Goal: Navigation & Orientation: Go to known website

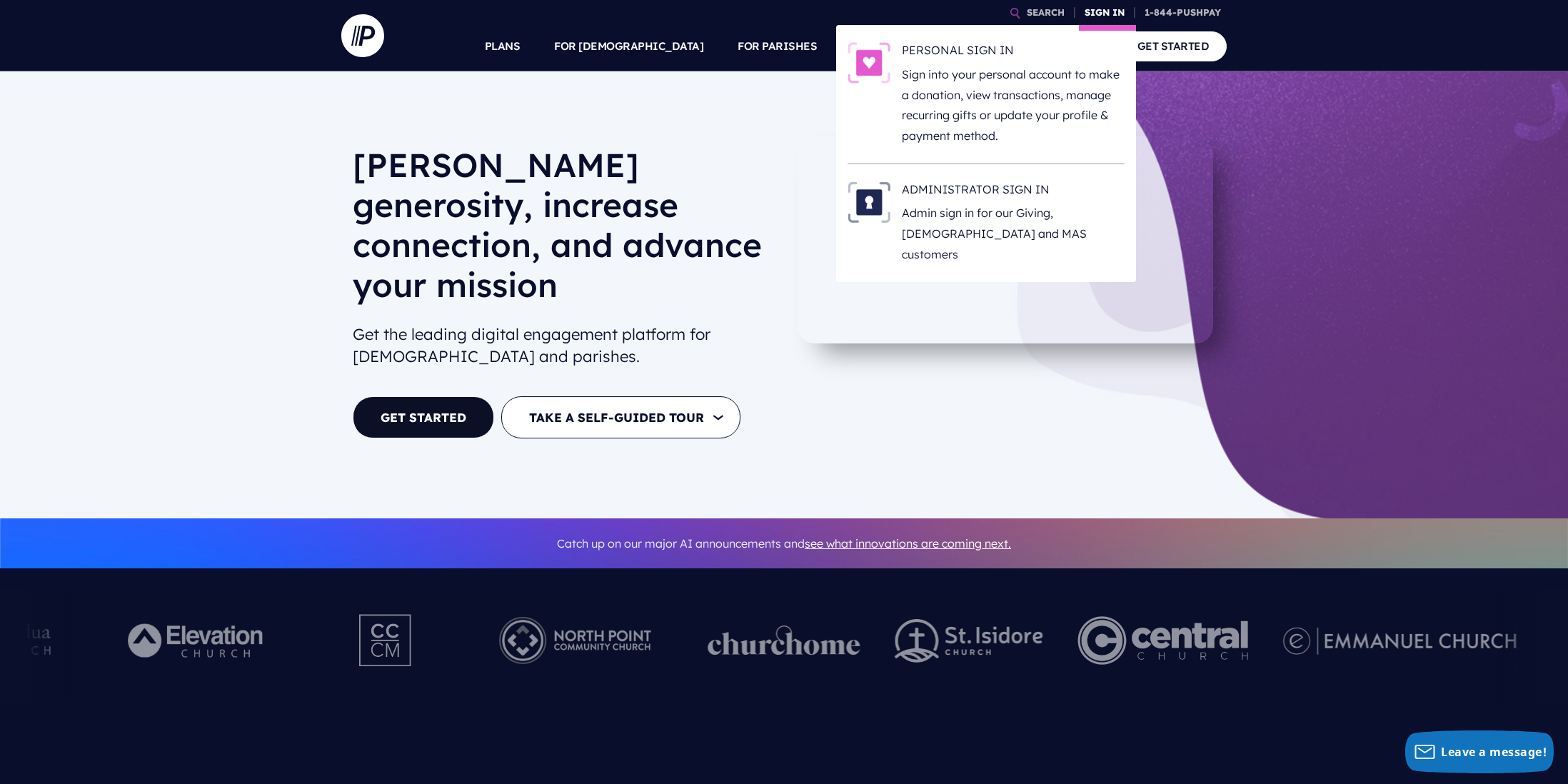
click at [1111, 10] on link "SIGN IN" at bounding box center [1104, 12] width 52 height 25
click at [1009, 195] on h6 "ADMINISTRATOR SIGN IN" at bounding box center [1012, 192] width 222 height 22
